Goal: Information Seeking & Learning: Check status

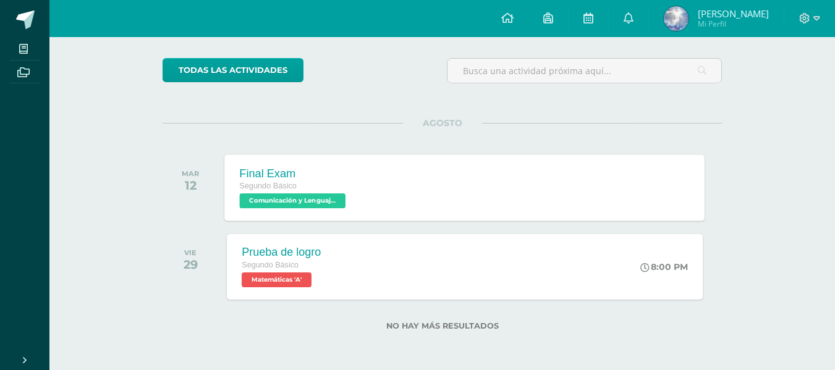
scroll to position [89, 0]
click at [673, 135] on div "AGOSTO MAR 12 Final Exam Segundo Básico Comunicación y Lenguaje, Idioma Extranj…" at bounding box center [441, 172] width 559 height 99
click at [632, 33] on link "0" at bounding box center [628, 18] width 40 height 37
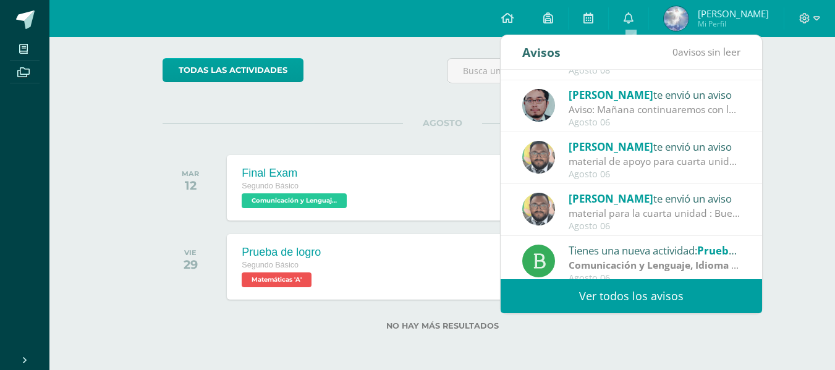
scroll to position [206, 0]
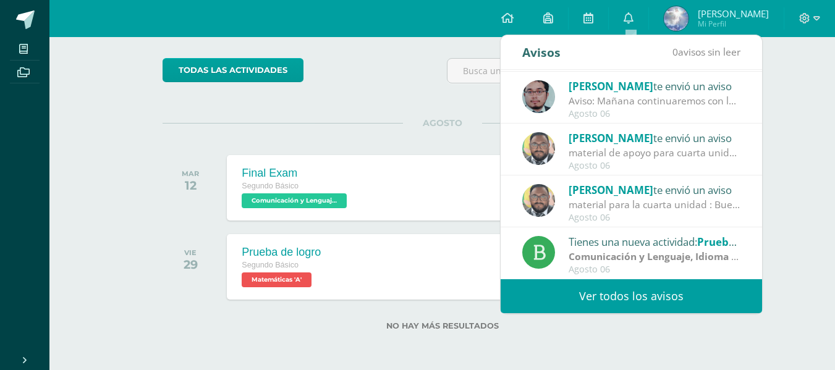
click at [646, 300] on link "Ver todos los avisos" at bounding box center [630, 296] width 261 height 34
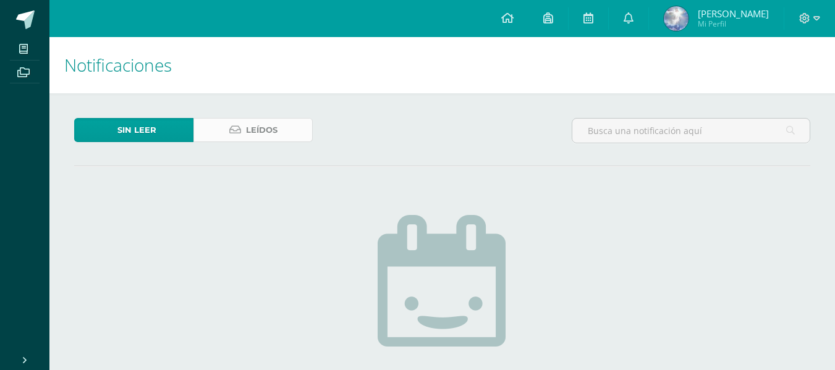
click at [266, 132] on span "Leídos" at bounding box center [262, 130] width 32 height 23
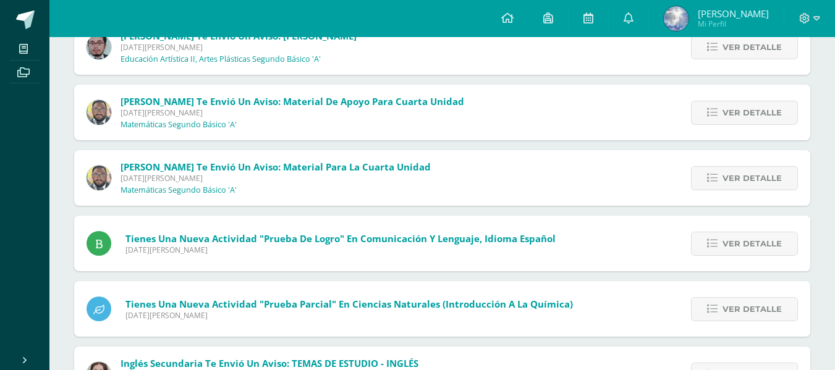
scroll to position [408, 0]
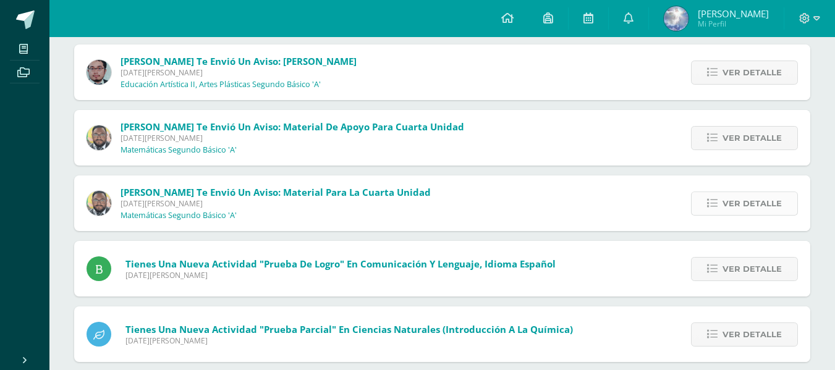
click at [730, 208] on span "Ver detalle" at bounding box center [751, 203] width 59 height 23
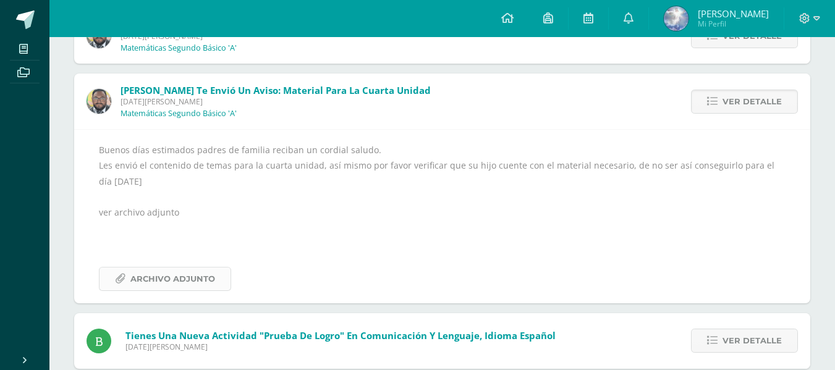
scroll to position [531, 0]
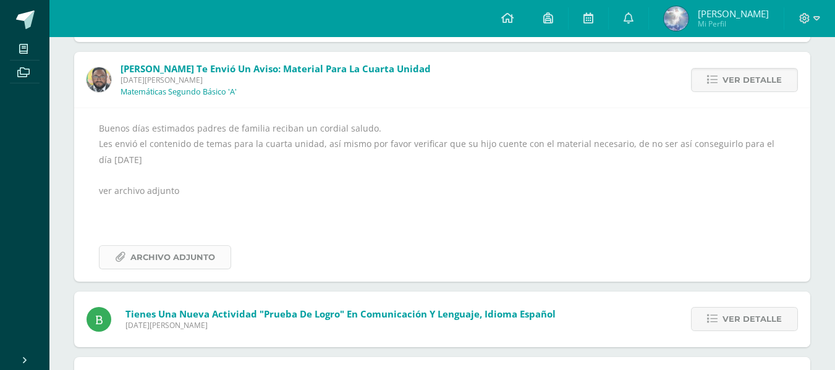
click at [162, 256] on span "Archivo Adjunto" at bounding box center [172, 257] width 85 height 23
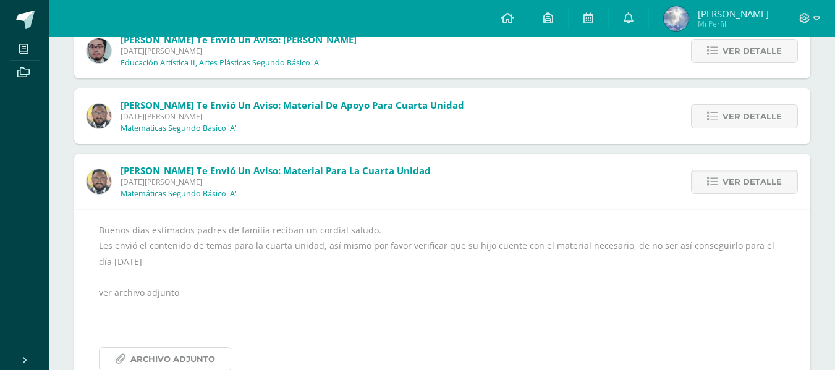
scroll to position [408, 0]
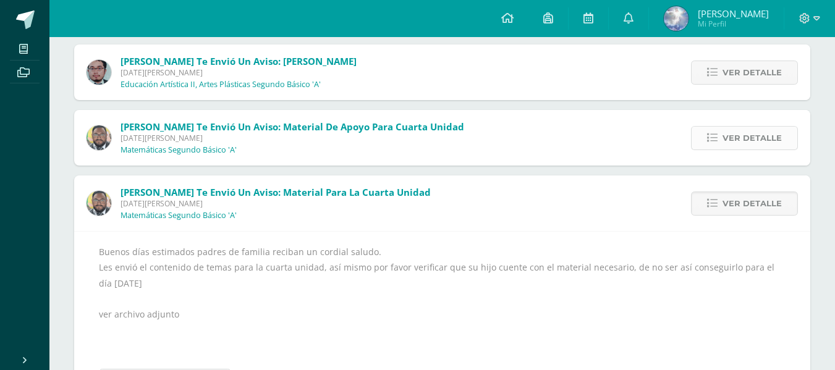
click at [731, 139] on span "Ver detalle" at bounding box center [751, 138] width 59 height 23
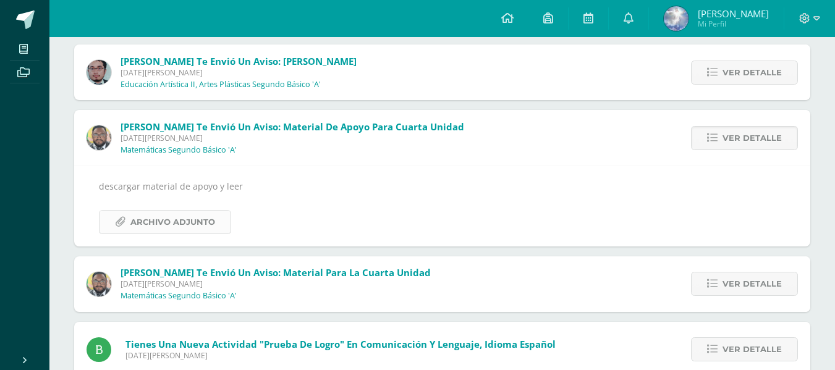
click at [200, 218] on span "Archivo Adjunto" at bounding box center [172, 222] width 85 height 23
